Goal: Information Seeking & Learning: Learn about a topic

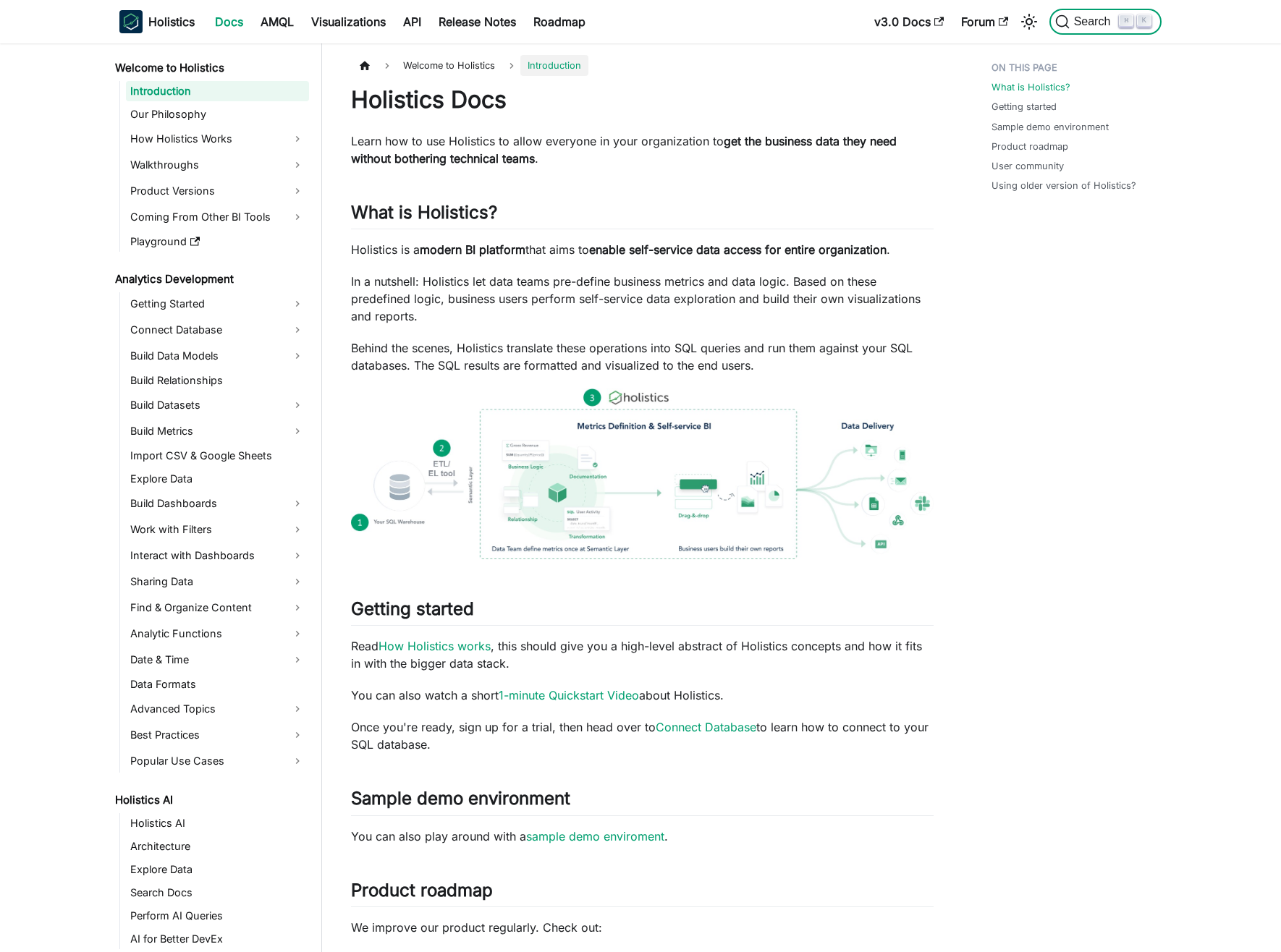
click at [1091, 20] on span "Search" at bounding box center [1094, 21] width 50 height 13
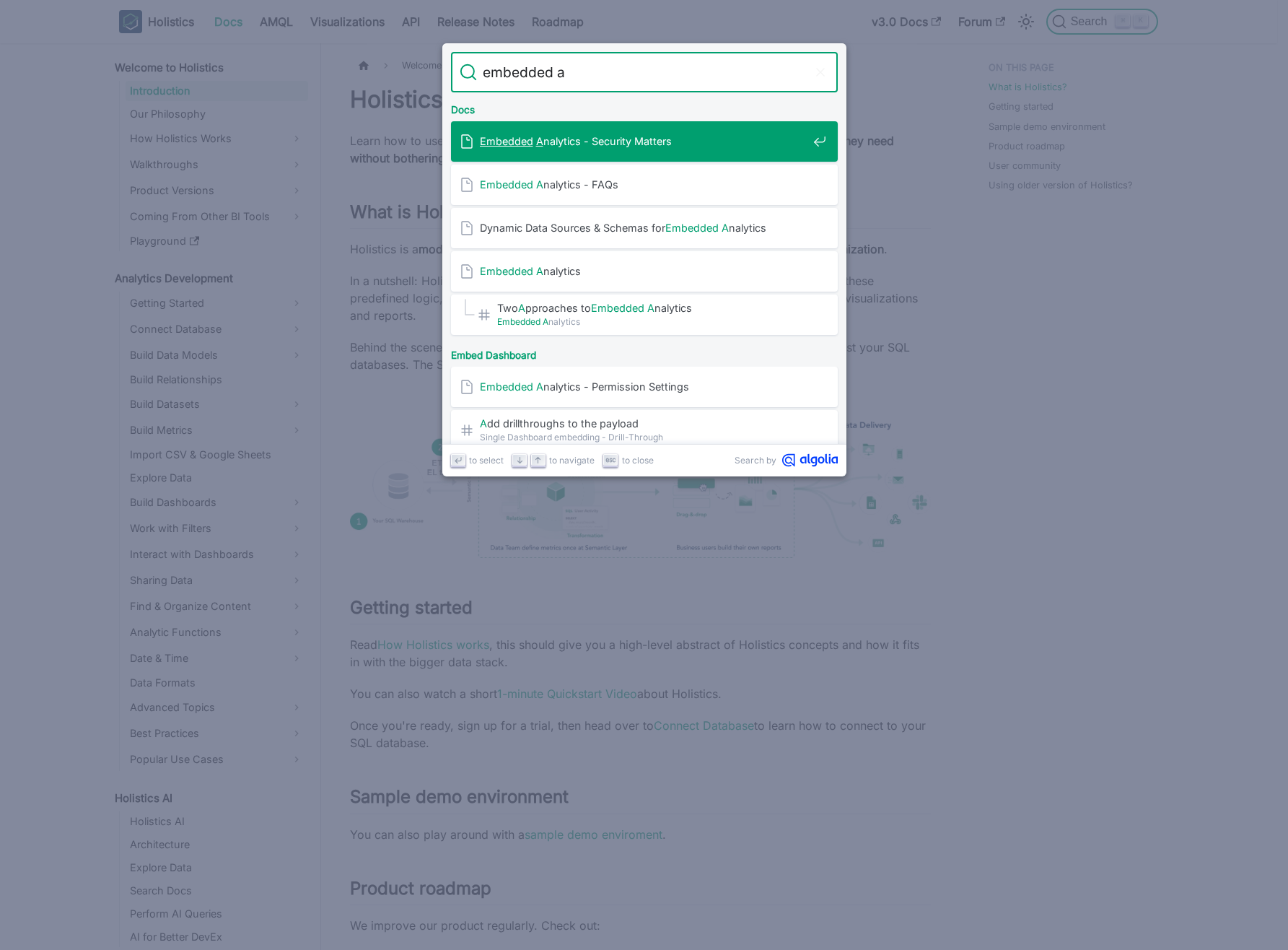
type input "embedded ai"
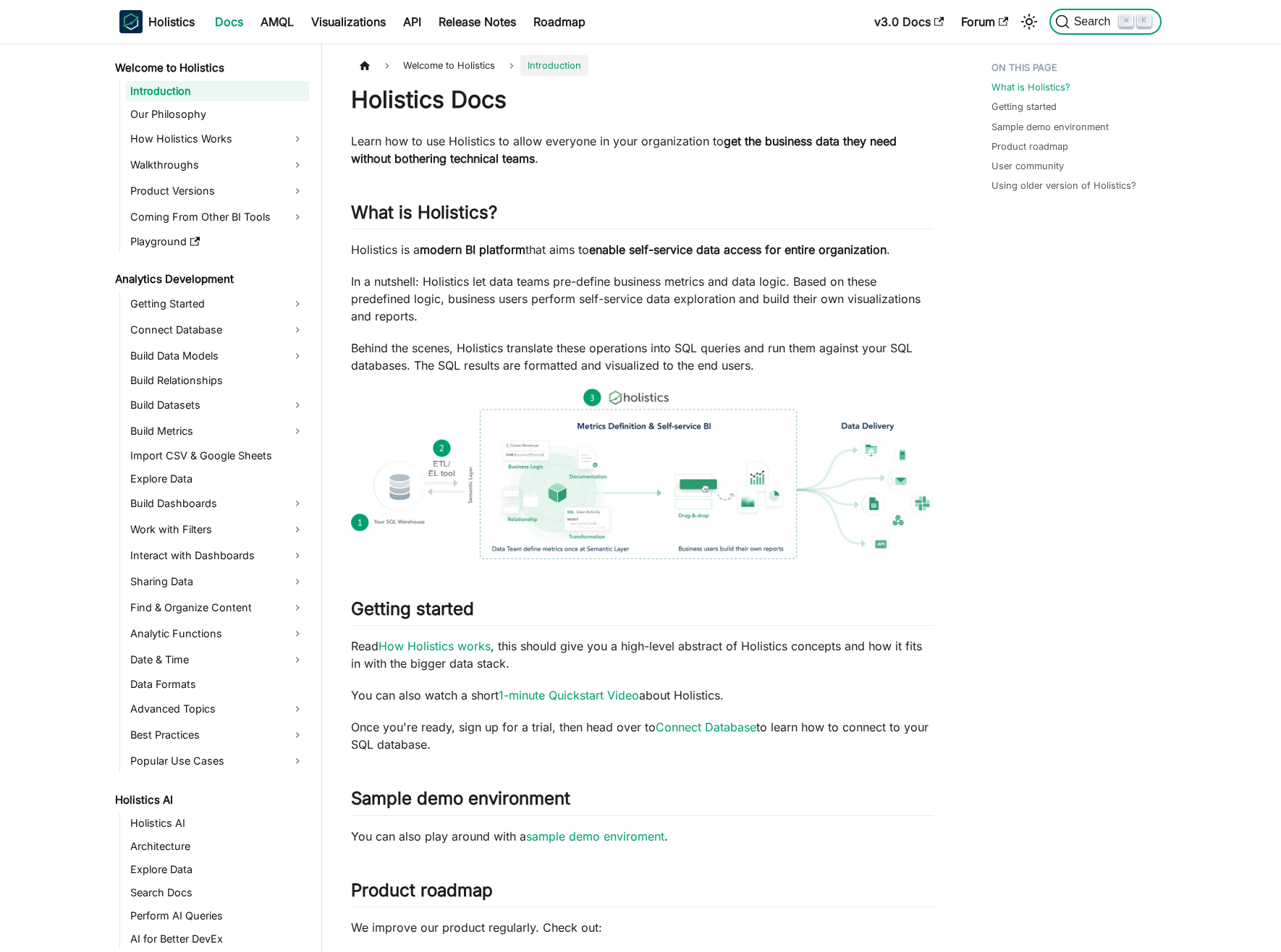
click at [1087, 24] on span "Search" at bounding box center [1094, 21] width 50 height 13
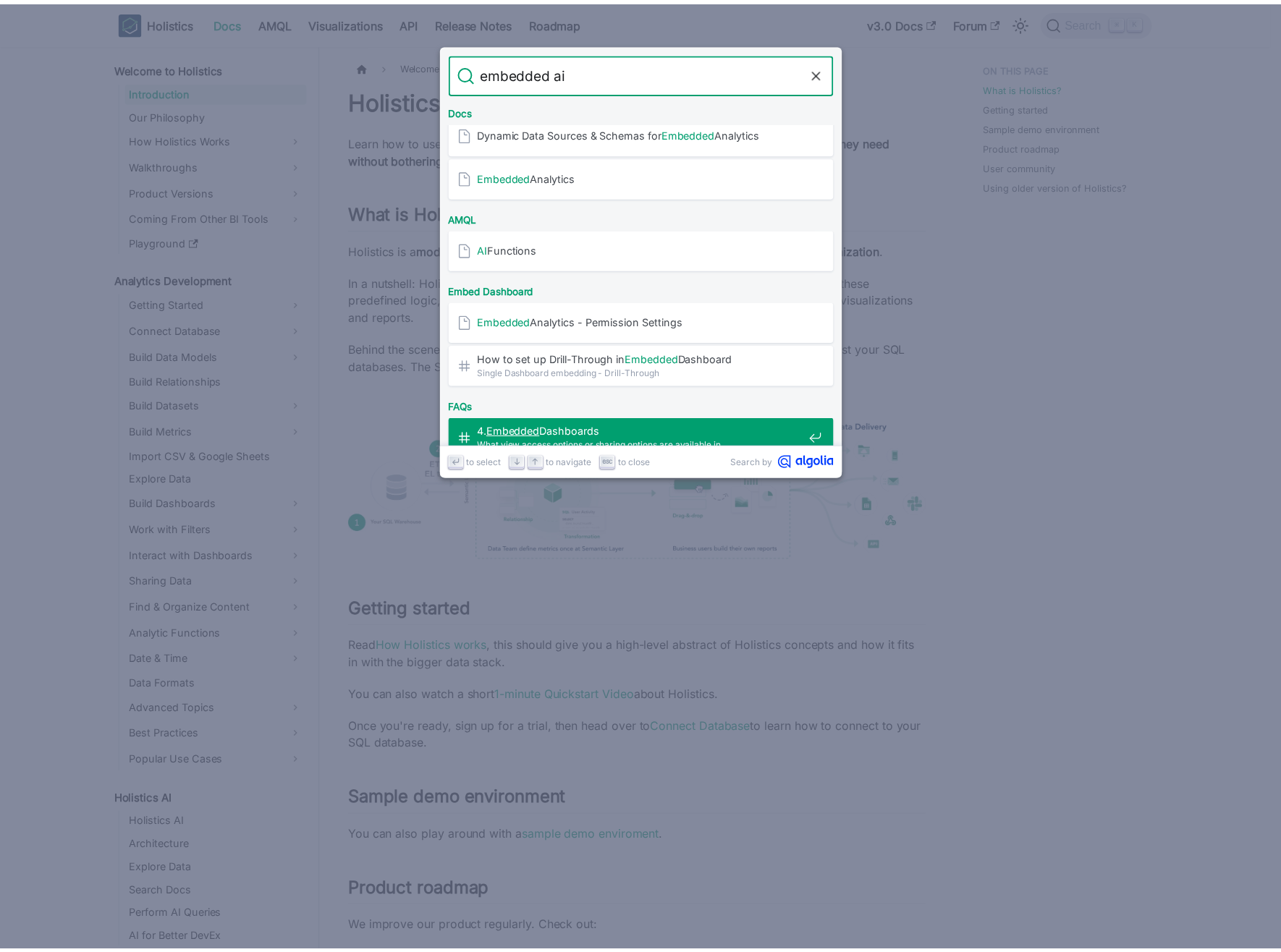
scroll to position [60, 0]
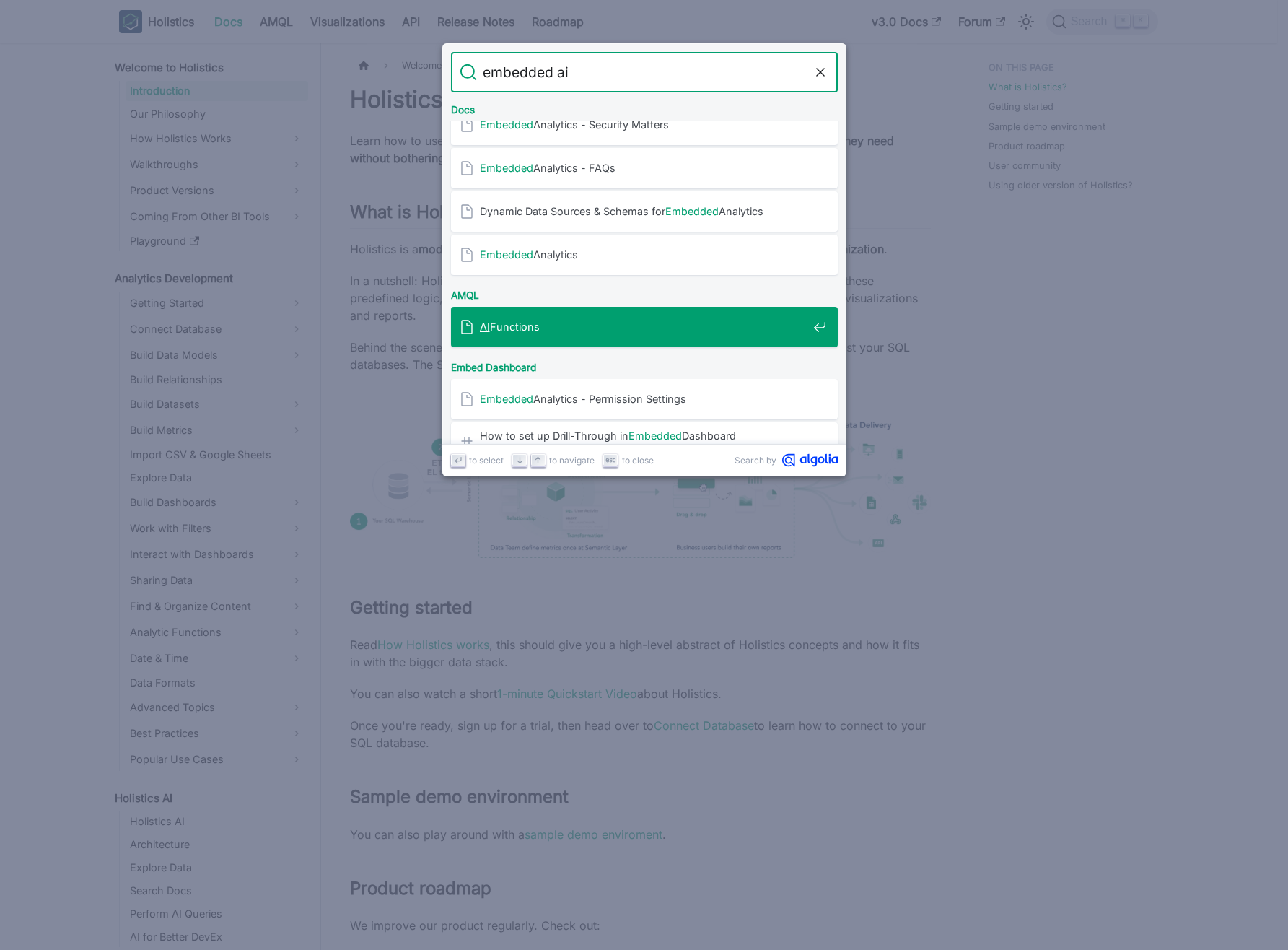
type input "embedded ai"
click at [610, 313] on div "AI Functions" at bounding box center [649, 327] width 378 height 41
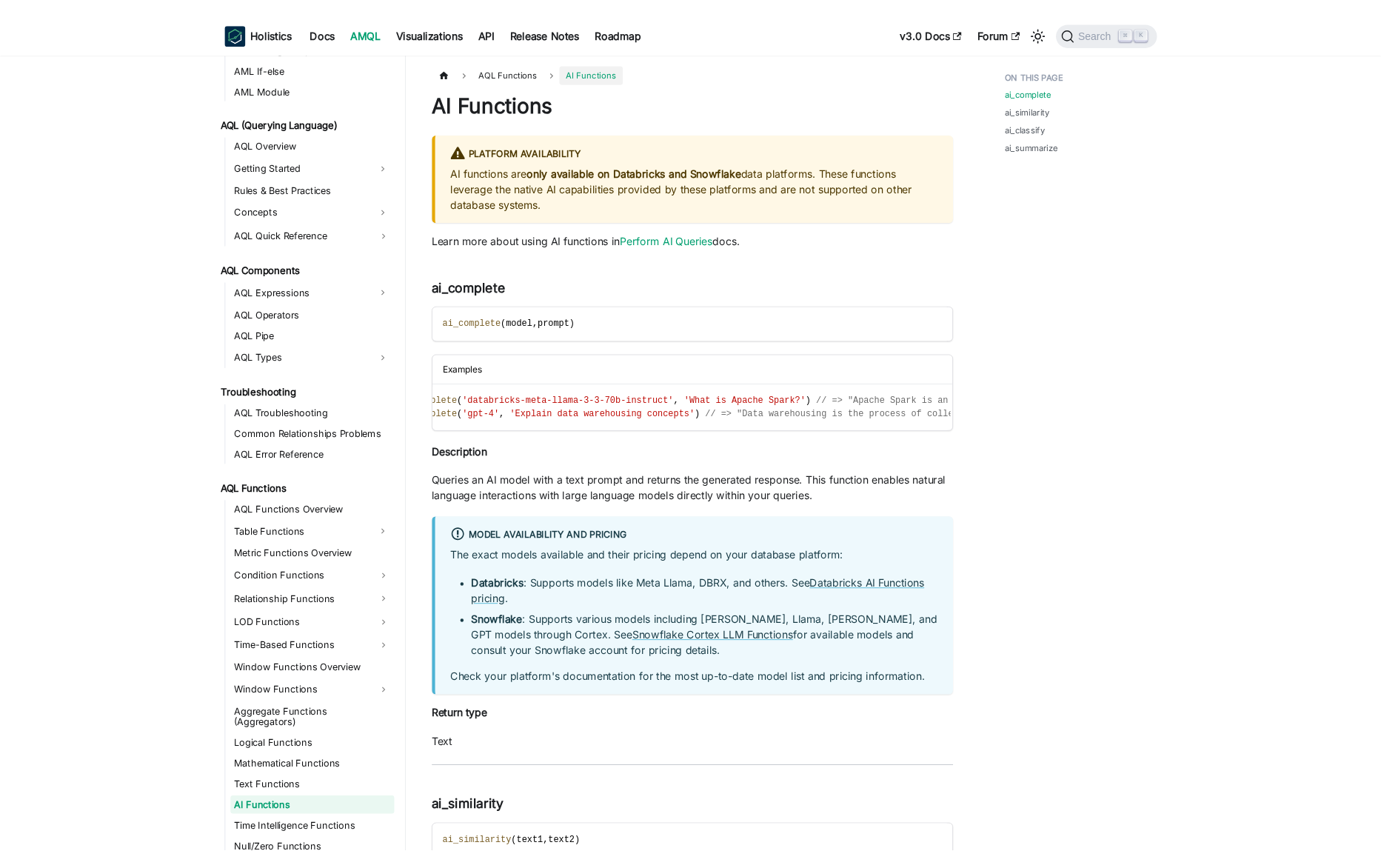
scroll to position [601, 0]
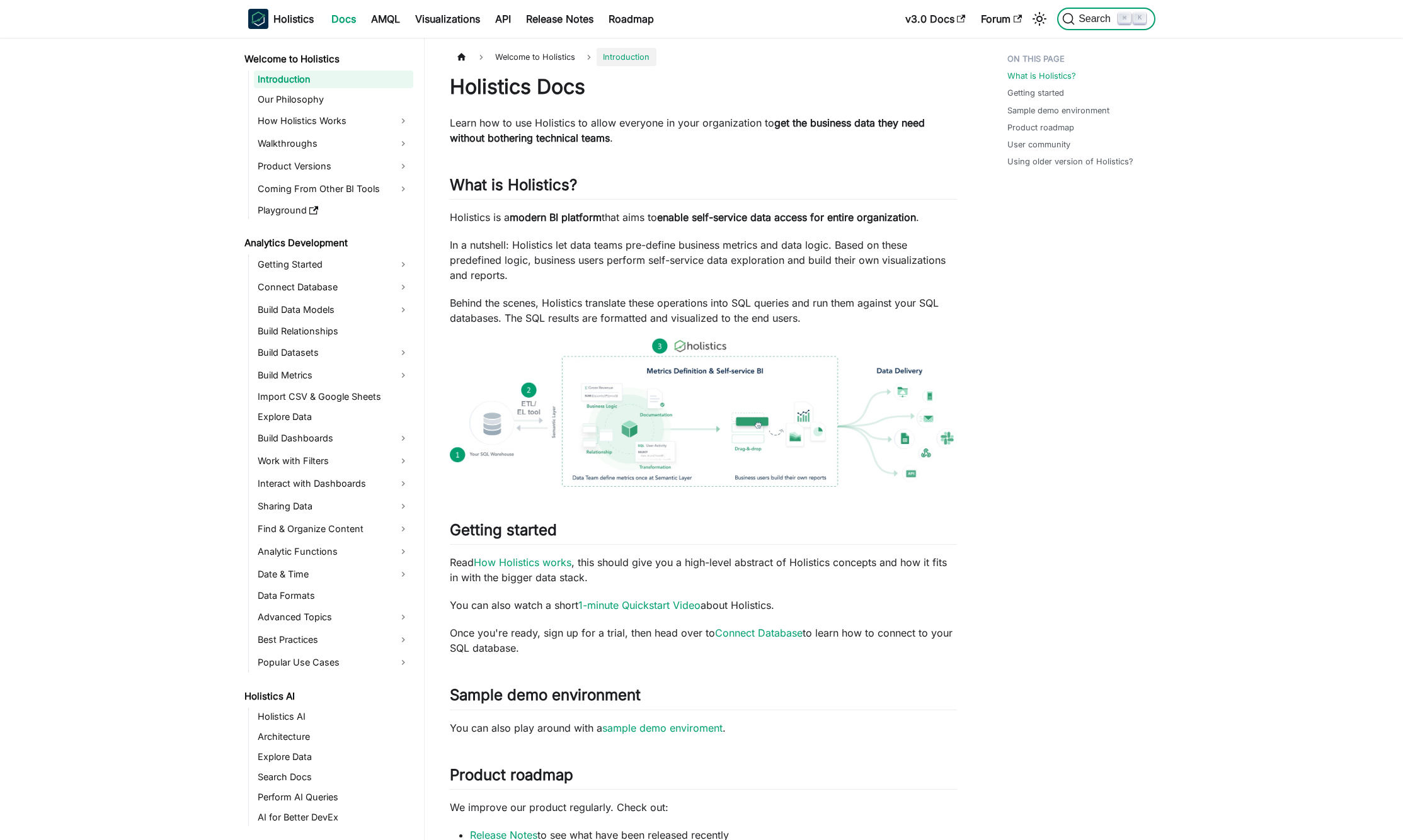
click at [1099, 14] on span "Search" at bounding box center [1096, 19] width 44 height 11
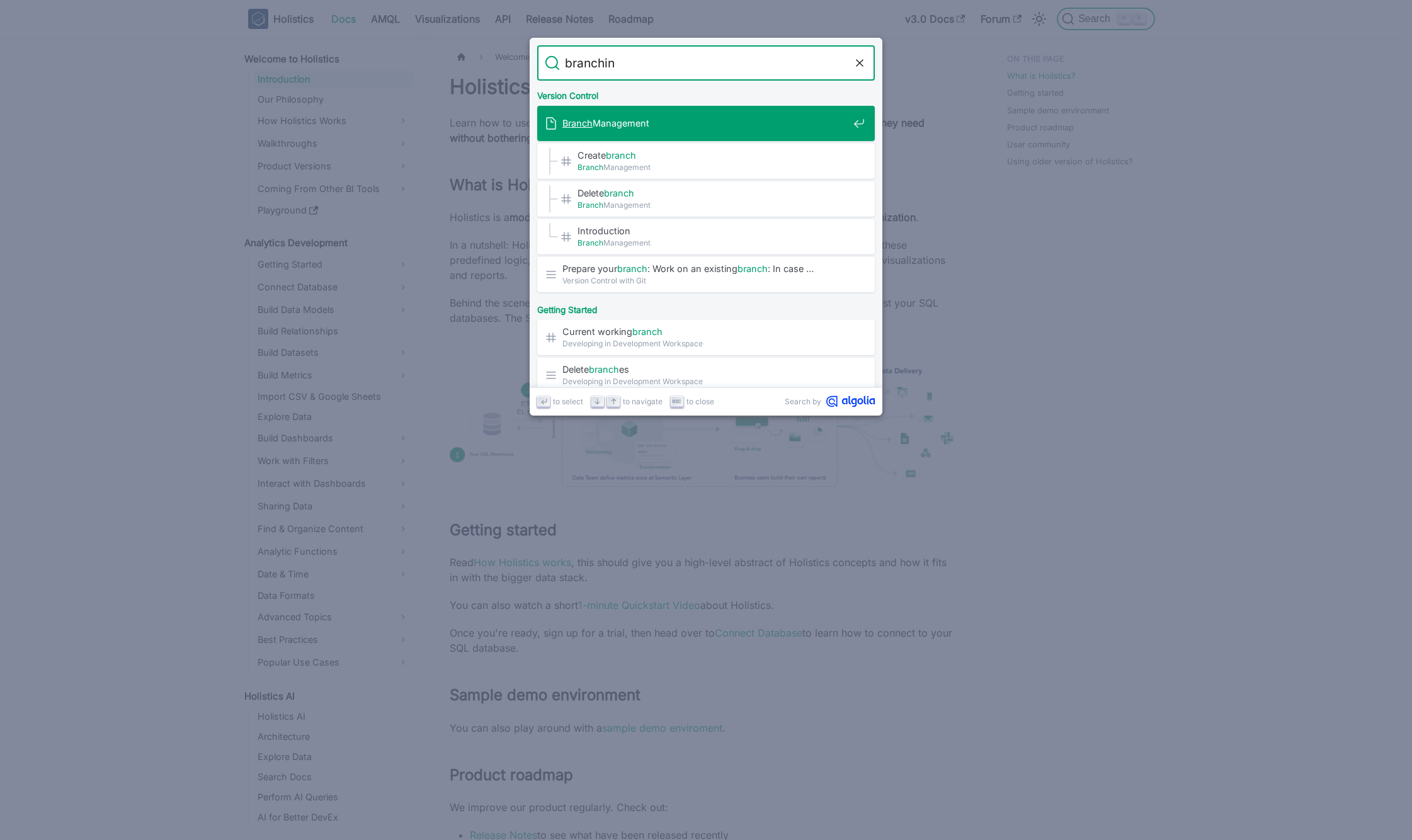
type input "branching"
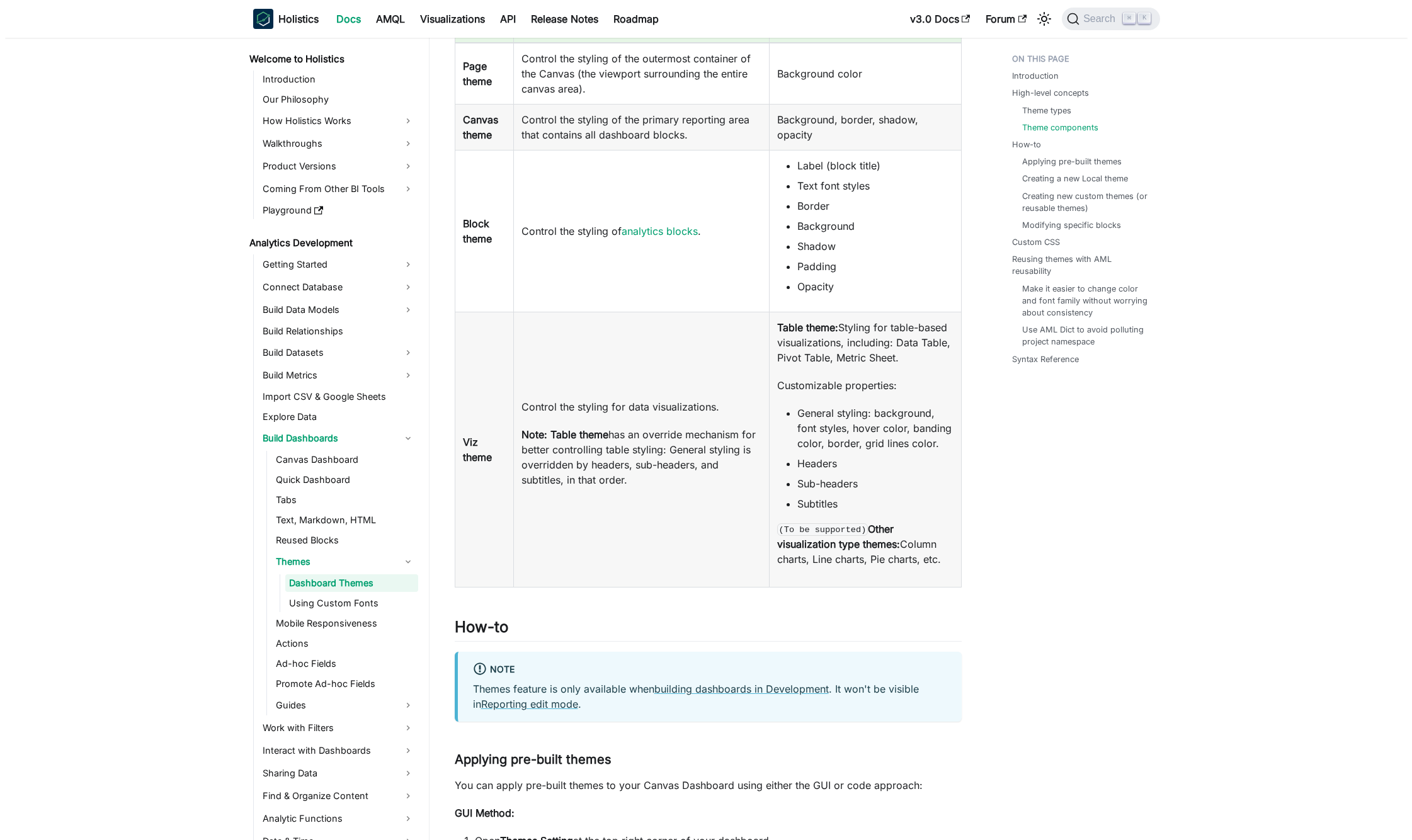
scroll to position [1225, 0]
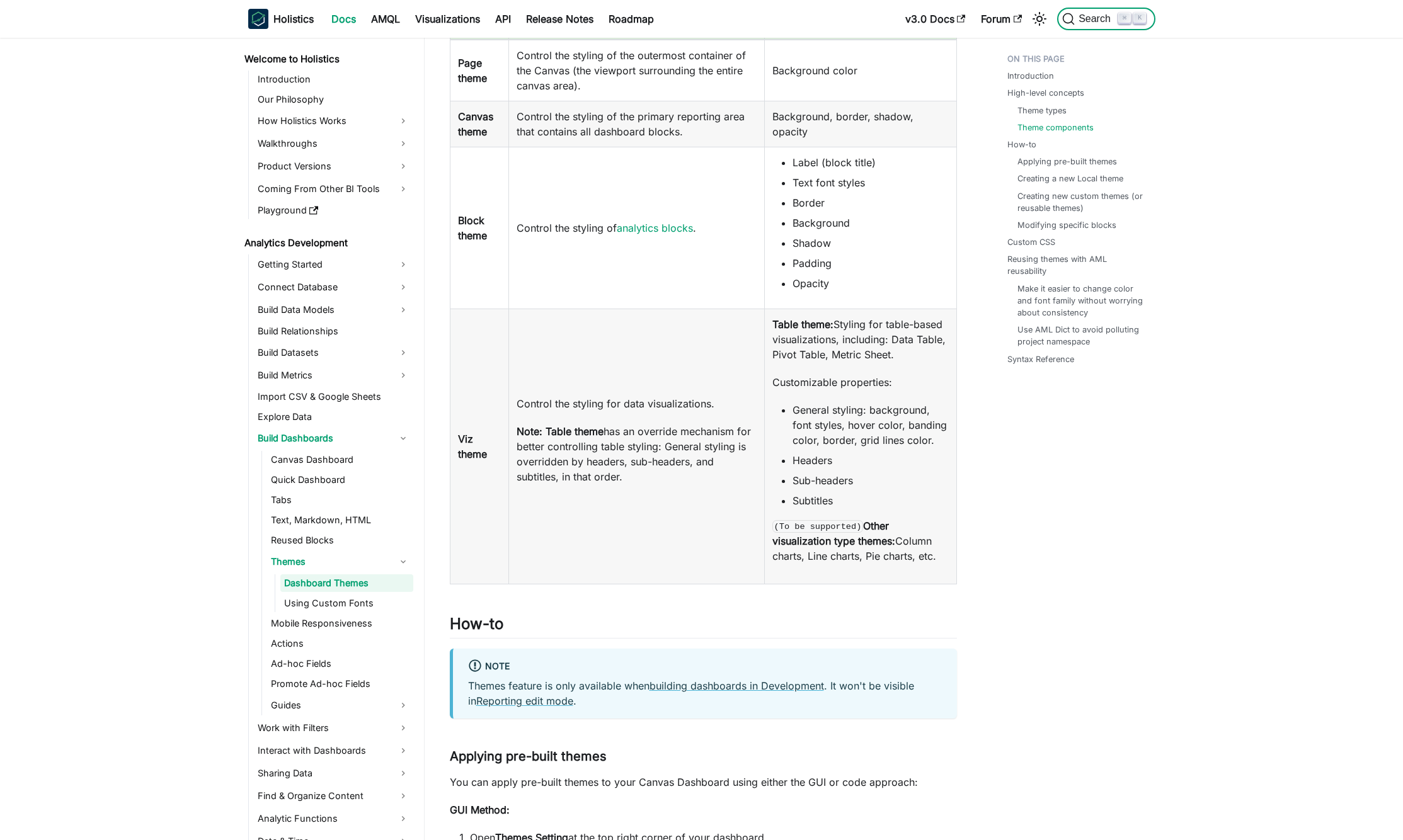
click at [1092, 19] on span "Search" at bounding box center [1096, 19] width 44 height 11
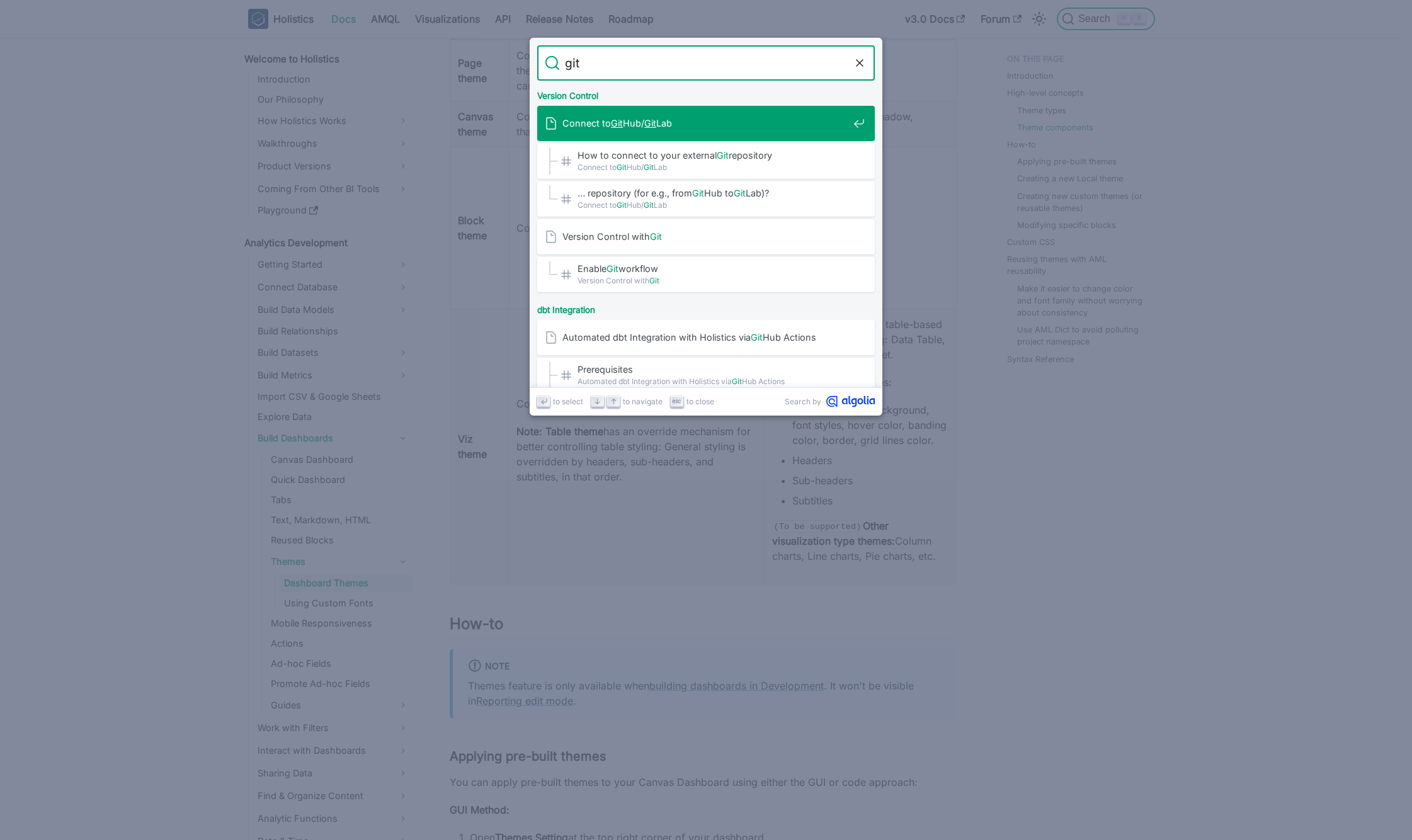
type input "git"
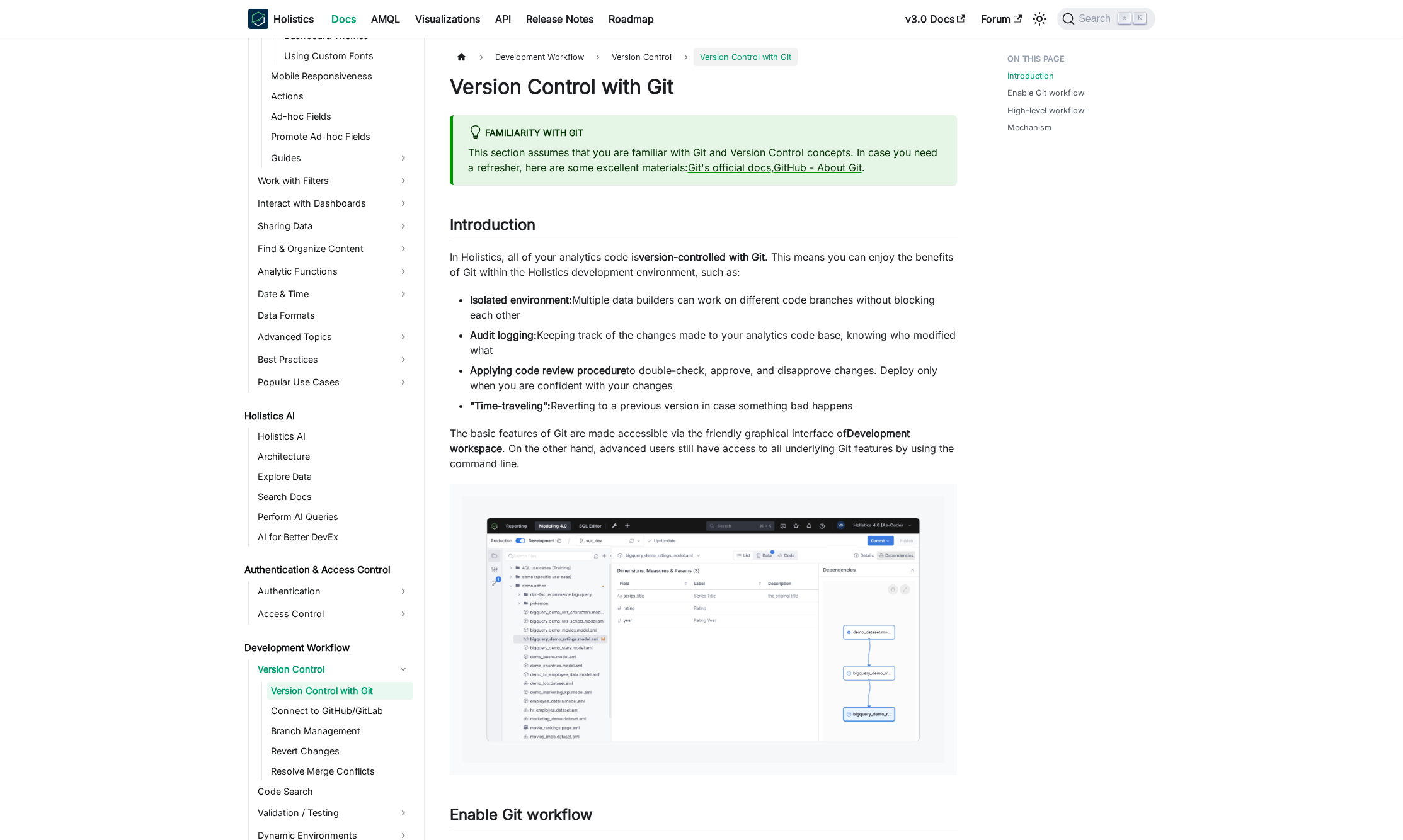
scroll to position [599, 0]
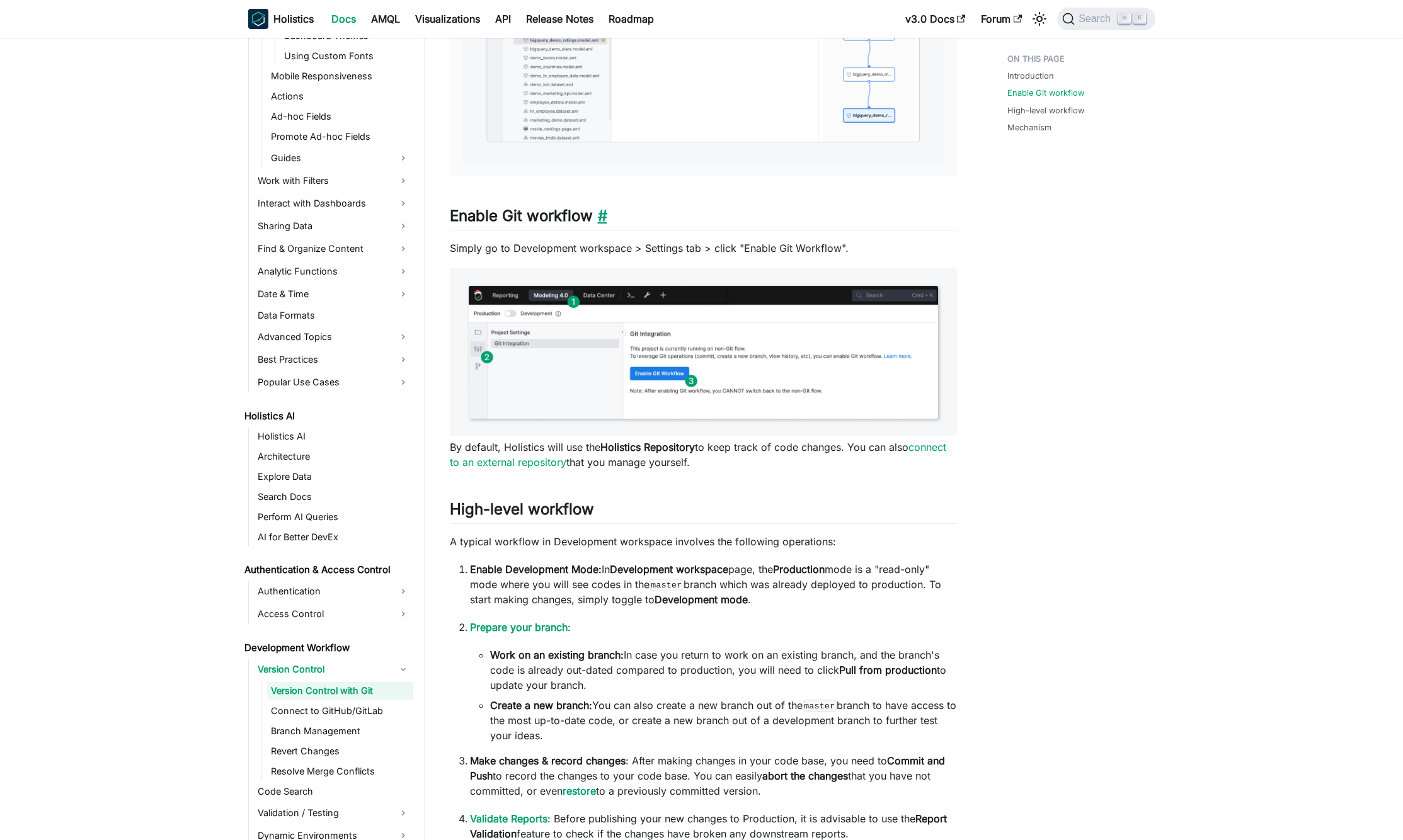
click at [606, 217] on link "​" at bounding box center [600, 215] width 15 height 19
